Goal: Task Accomplishment & Management: Complete application form

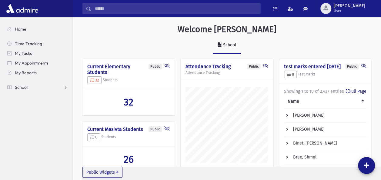
scroll to position [289, 308]
click at [21, 87] on span "School" at bounding box center [21, 87] width 13 height 5
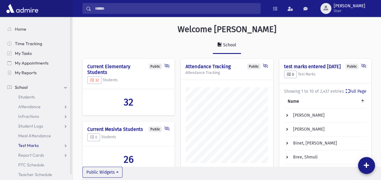
click at [26, 145] on span "Test Marks" at bounding box center [28, 145] width 21 height 5
click at [24, 154] on span "Entry" at bounding box center [28, 155] width 10 height 5
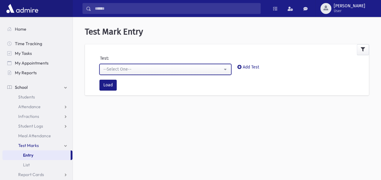
click at [223, 68] on button "--Select One--" at bounding box center [165, 69] width 132 height 11
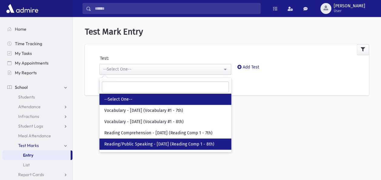
click at [173, 141] on span "Reading/Public Speaking - [DATE] (Reading Comp 1 - 8th)" at bounding box center [159, 144] width 110 height 6
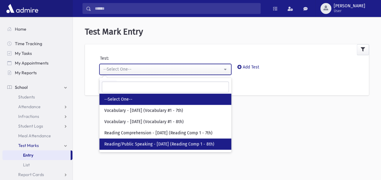
select select "***"
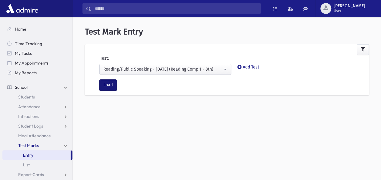
click at [112, 82] on button "Load" at bounding box center [107, 85] width 17 height 11
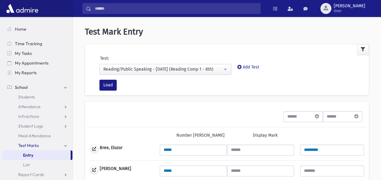
click at [123, 151] on div "Bree, Elozor" at bounding box center [122, 149] width 64 height 9
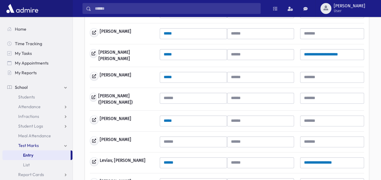
scroll to position [230, 0]
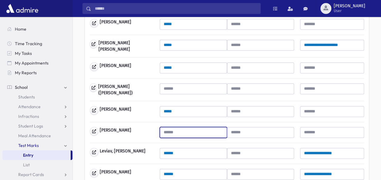
click at [176, 129] on input "text" at bounding box center [193, 132] width 67 height 11
type input "**"
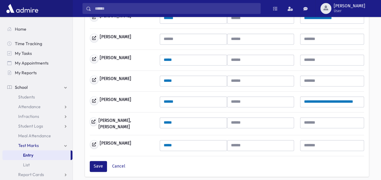
scroll to position [388, 0]
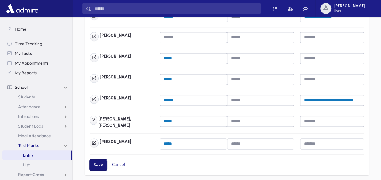
click at [98, 161] on button "Save" at bounding box center [98, 164] width 17 height 11
